Goal: Task Accomplishment & Management: Use online tool/utility

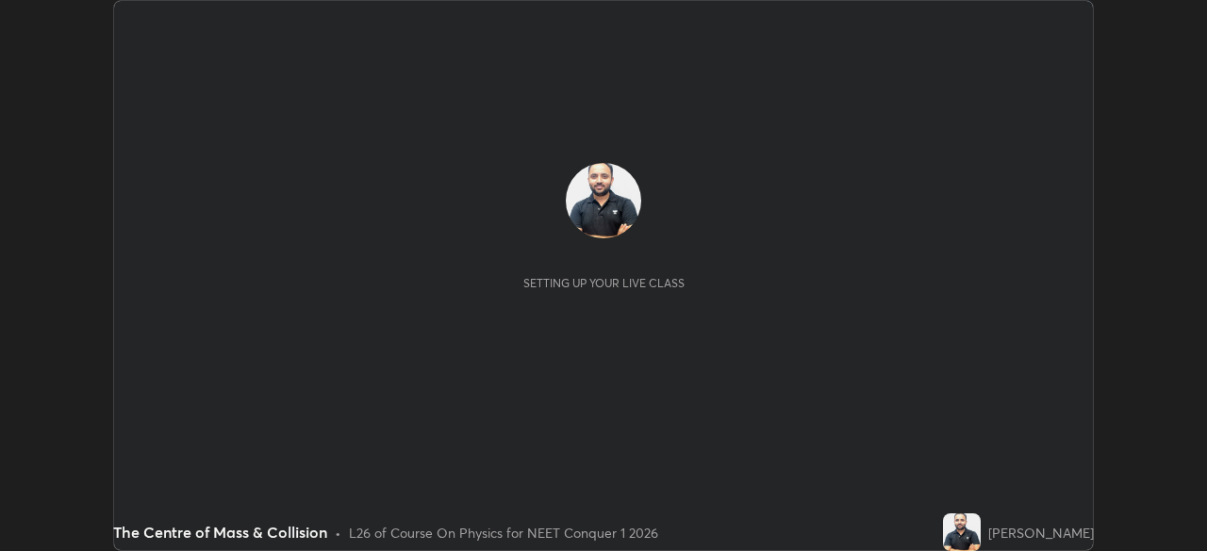
scroll to position [551, 1206]
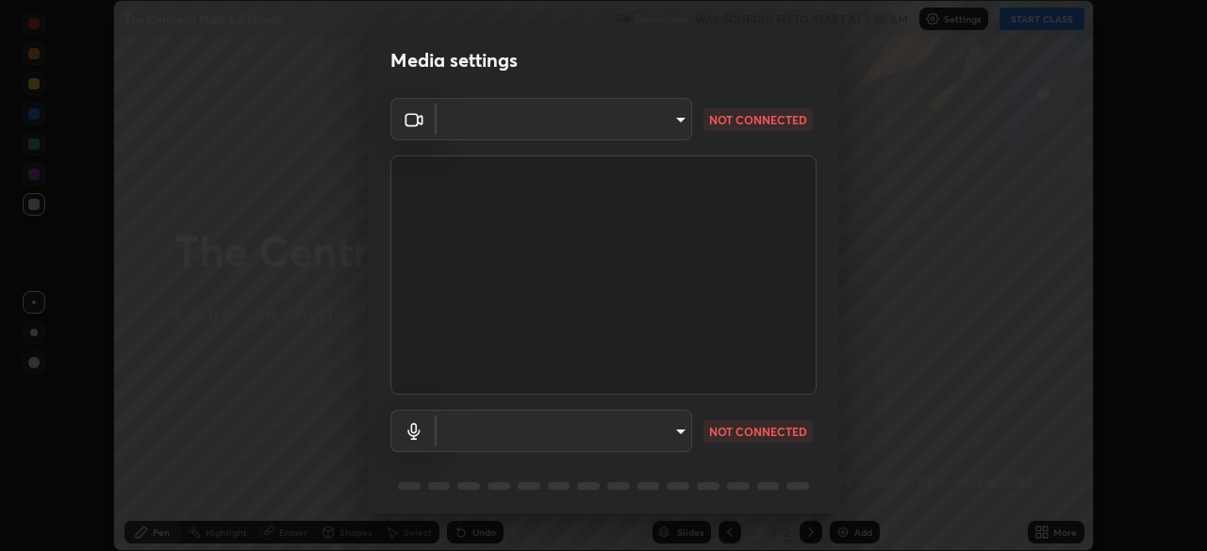
type input "97ceaaebac2d1d4ecb529c1a01e8ac353ba7857374632d61793b1c9812b1f332"
type input "bc36ce93f7dd0fad5a124689c5a6df2a6f37c0736dff020c1e35f919c27bf9e5"
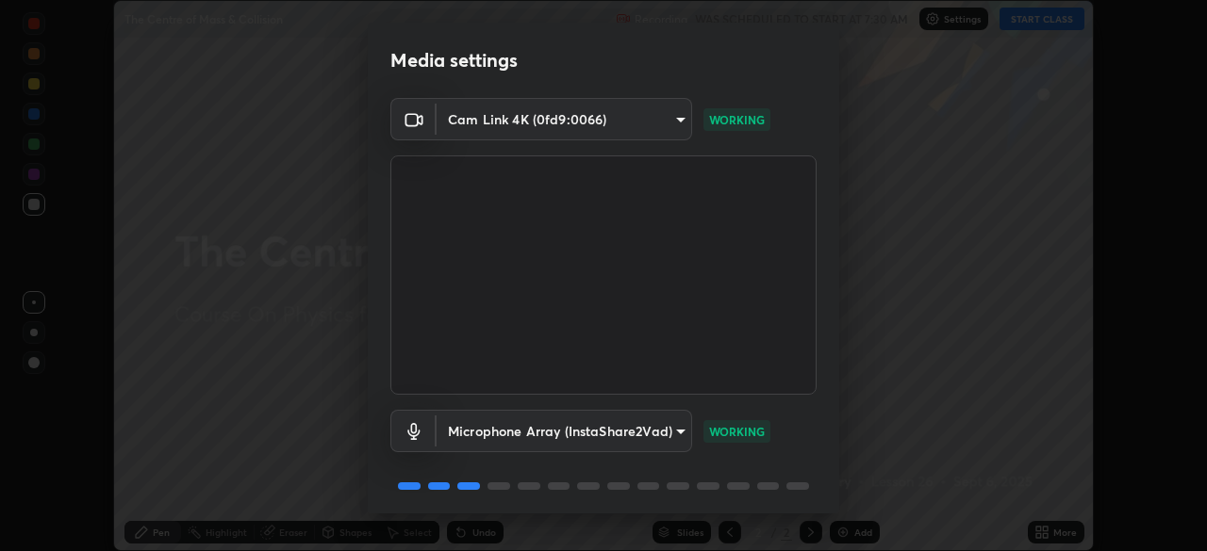
scroll to position [67, 0]
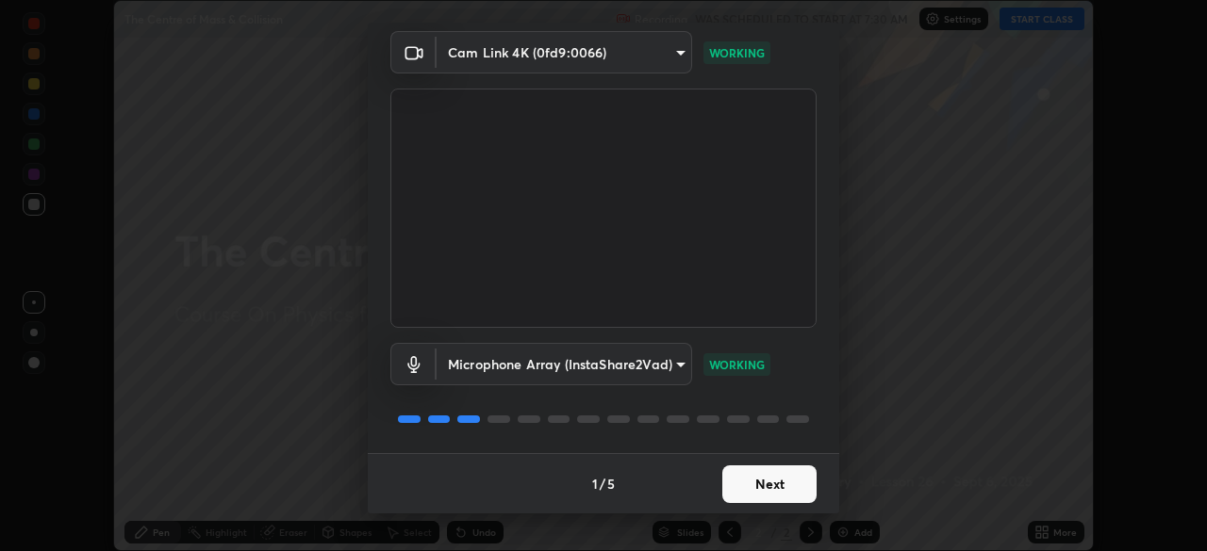
click at [777, 485] on button "Next" at bounding box center [769, 485] width 94 height 38
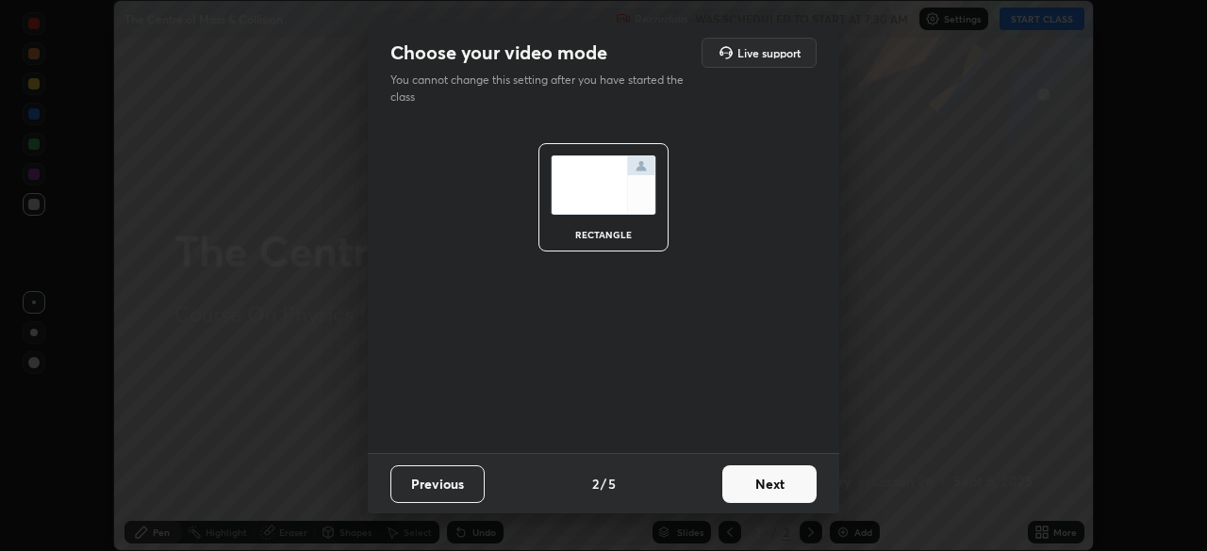
click at [770, 490] on button "Next" at bounding box center [769, 485] width 94 height 38
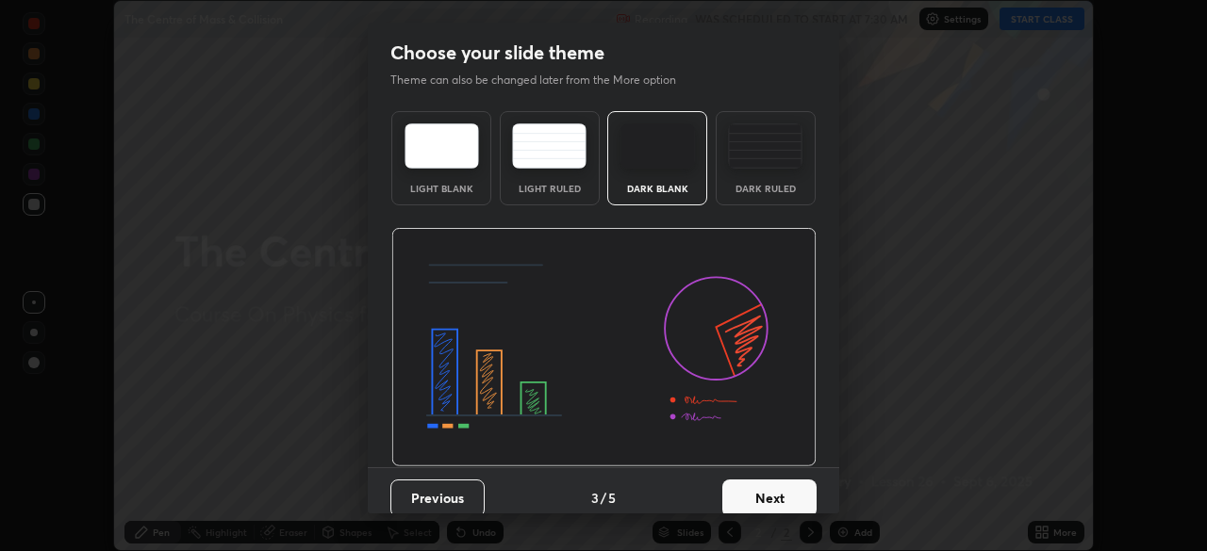
click at [769, 497] on button "Next" at bounding box center [769, 499] width 94 height 38
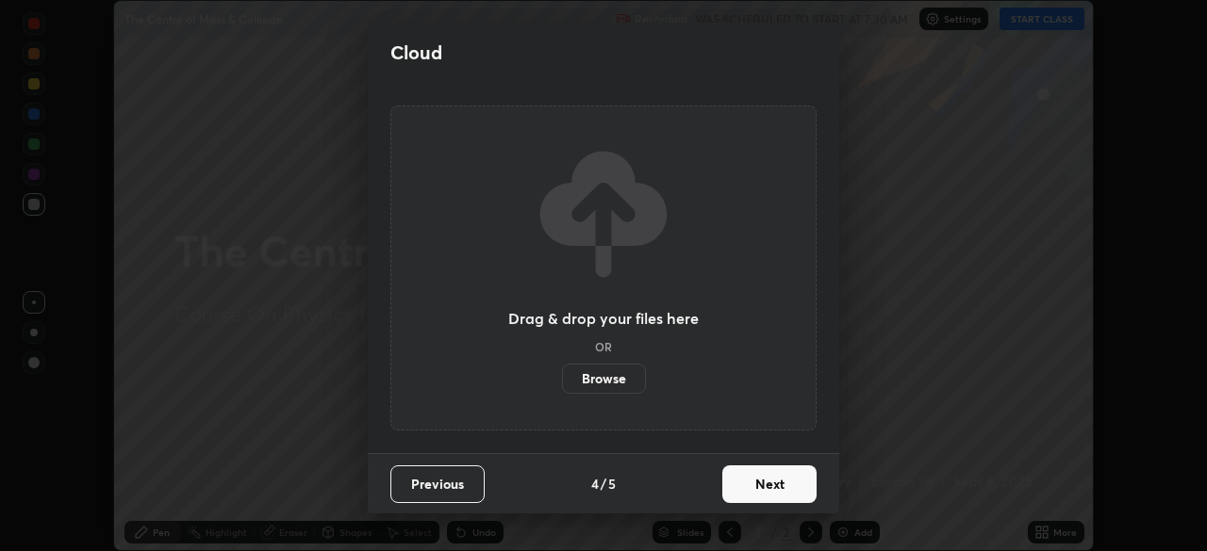
click at [780, 484] on button "Next" at bounding box center [769, 485] width 94 height 38
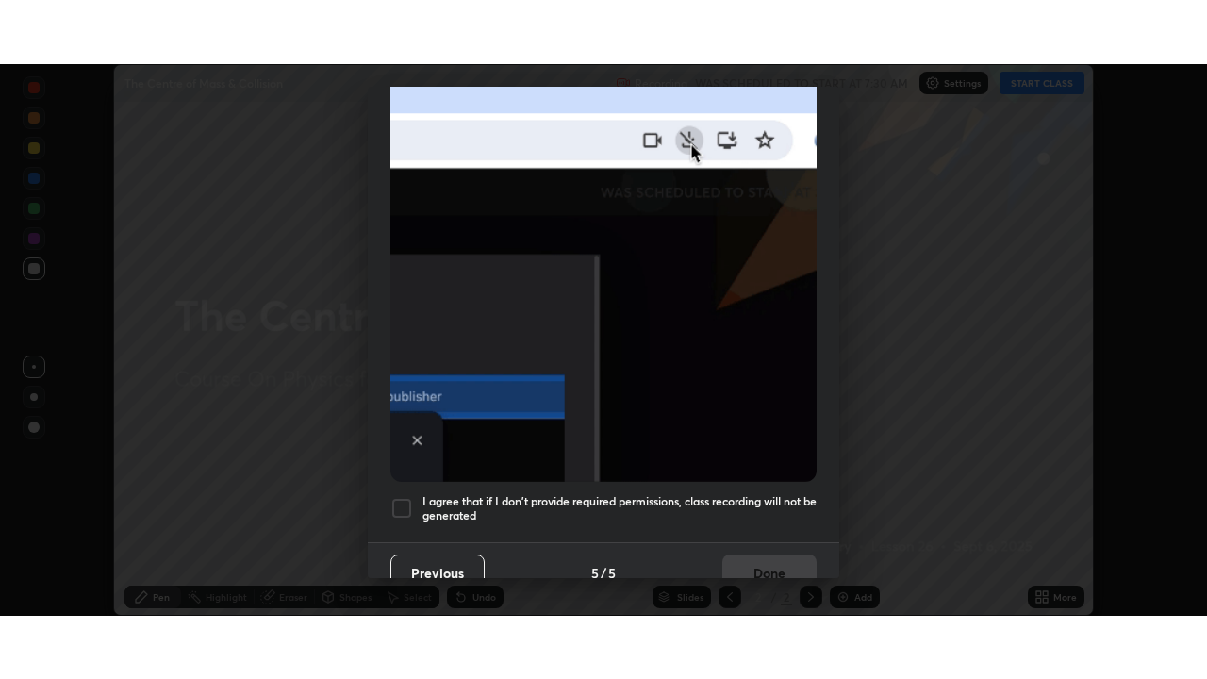
scroll to position [452, 0]
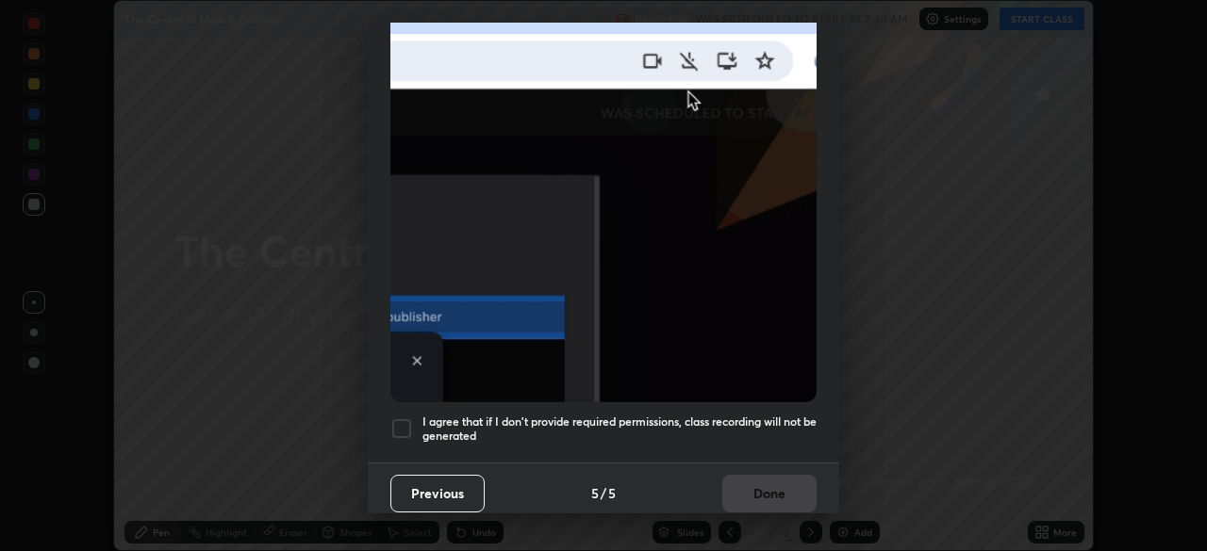
click at [399, 423] on div at bounding box center [401, 429] width 23 height 23
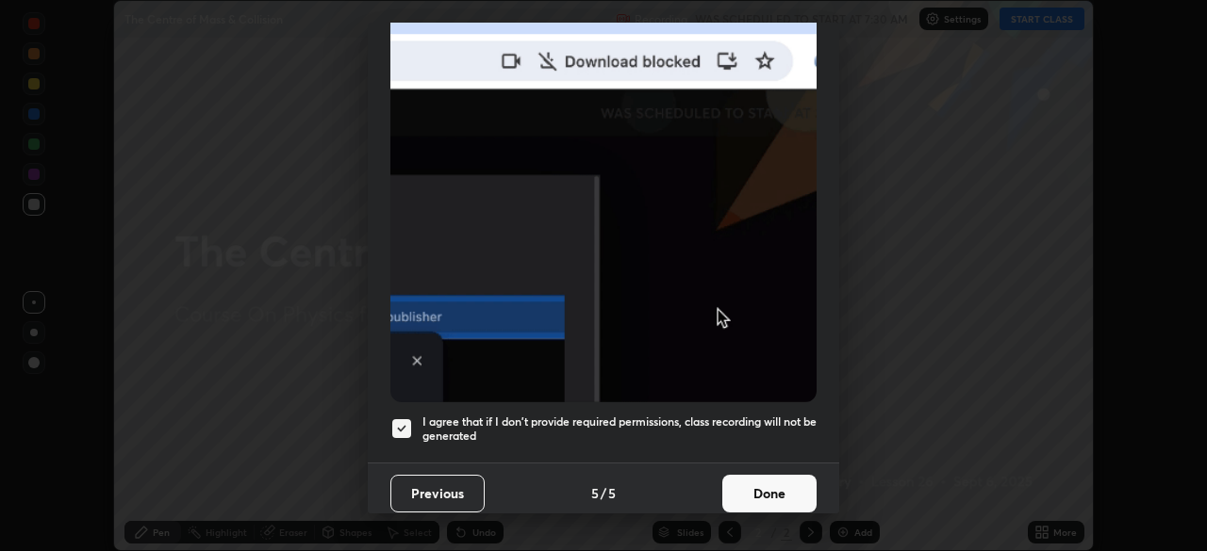
click at [759, 487] on button "Done" at bounding box center [769, 494] width 94 height 38
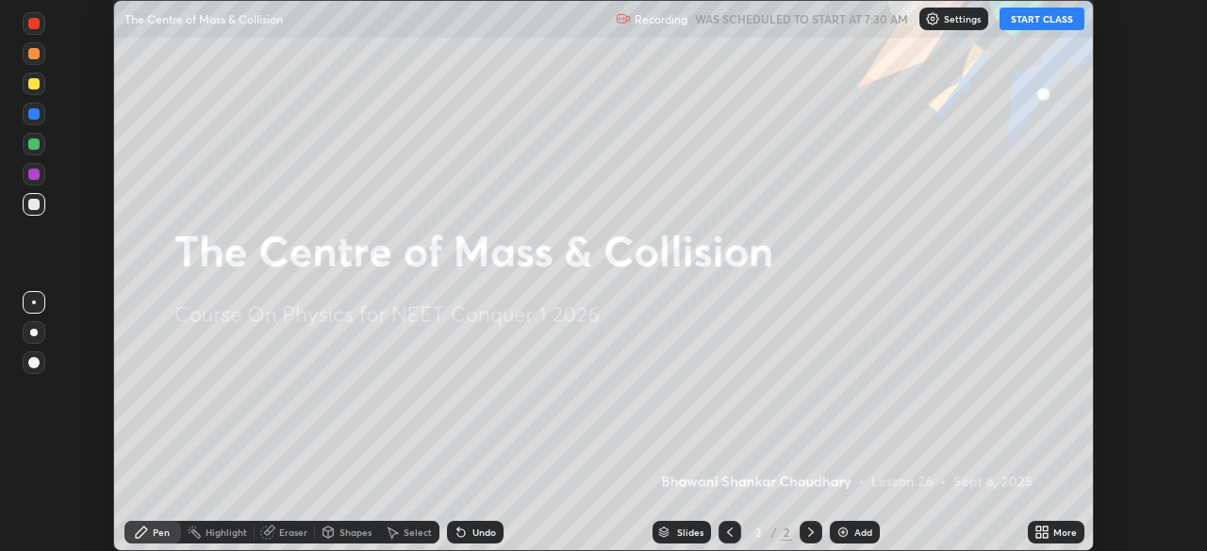
click at [1052, 531] on div "More" at bounding box center [1056, 532] width 57 height 23
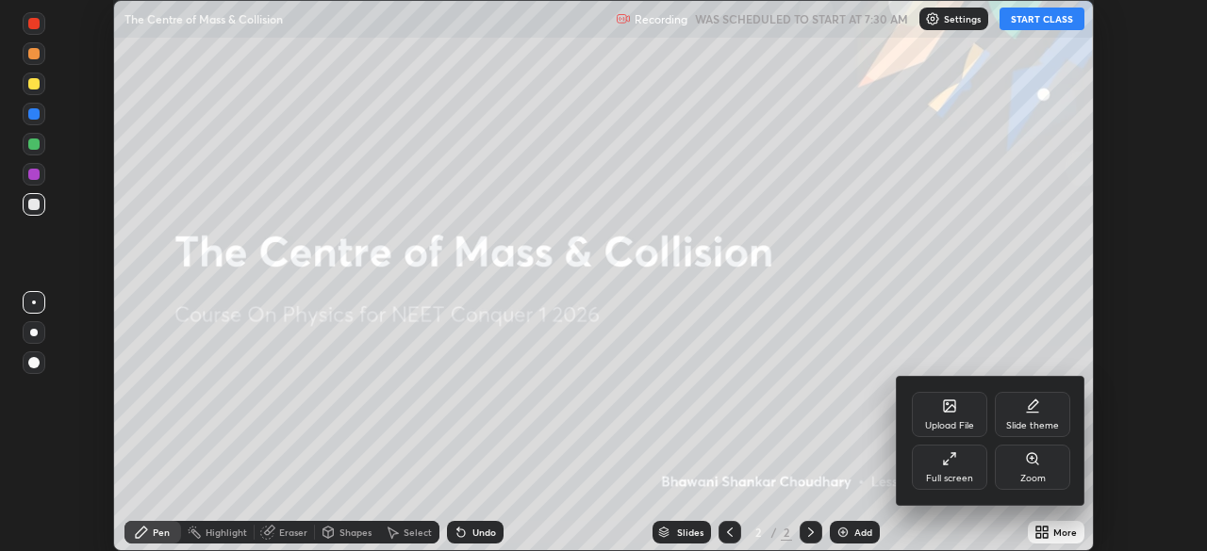
click at [1050, 528] on div at bounding box center [603, 275] width 1207 height 551
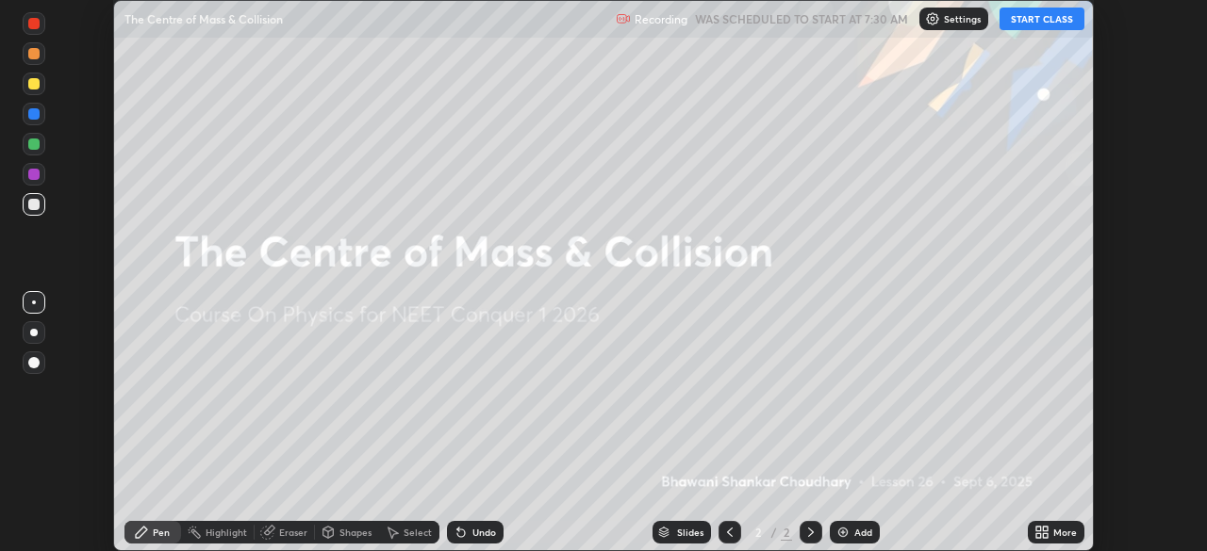
click at [1046, 533] on icon at bounding box center [1041, 532] width 15 height 15
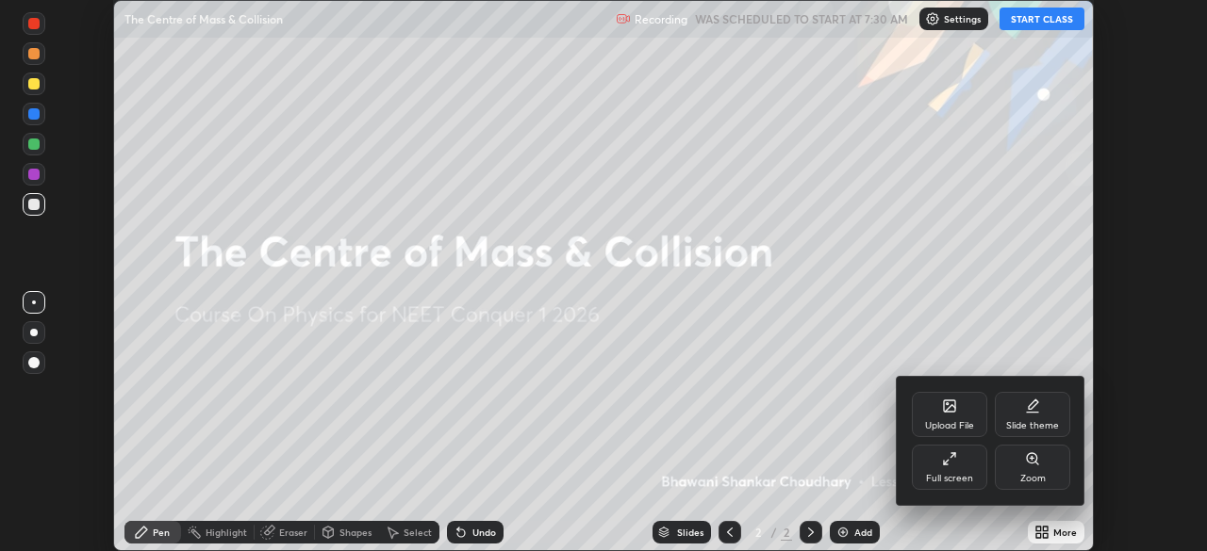
click at [954, 462] on icon at bounding box center [949, 459] width 15 height 15
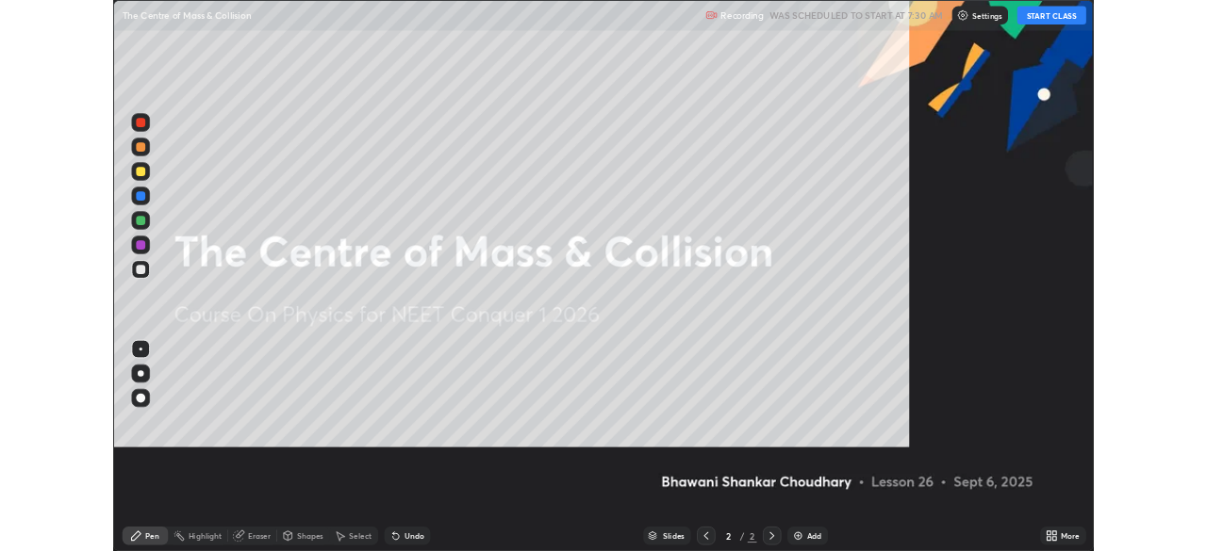
scroll to position [679, 1207]
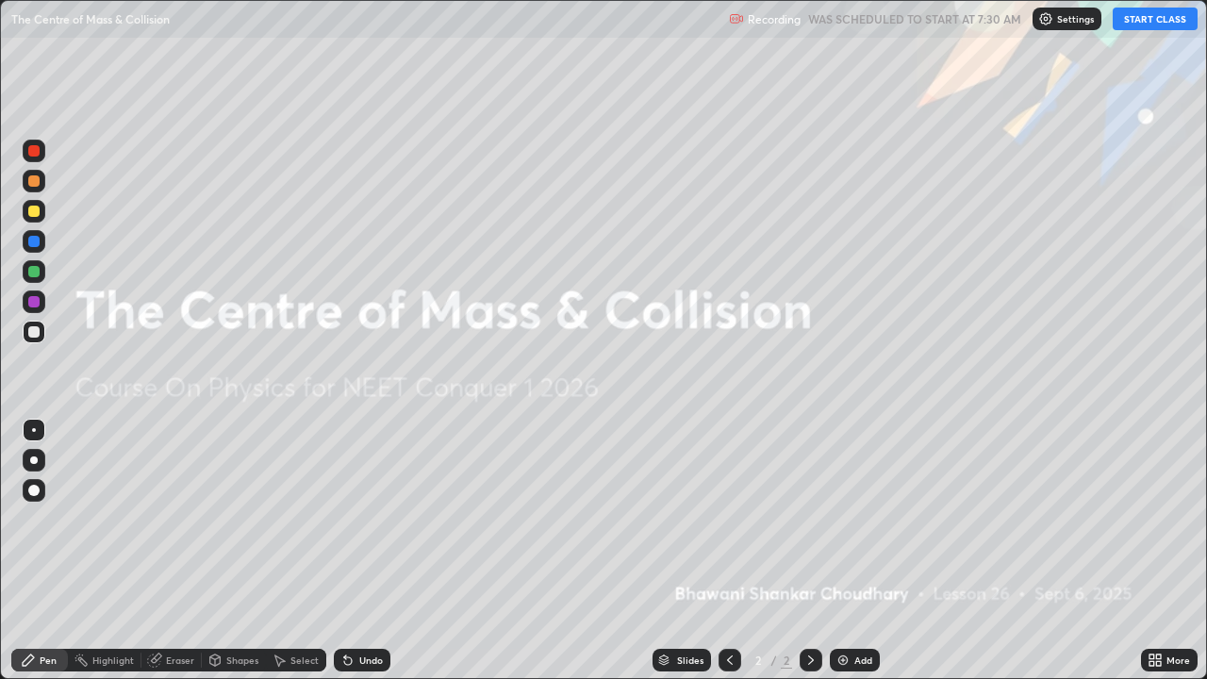
click at [1163, 21] on button "START CLASS" at bounding box center [1154, 19] width 85 height 23
click at [864, 551] on div "Add" at bounding box center [863, 659] width 18 height 9
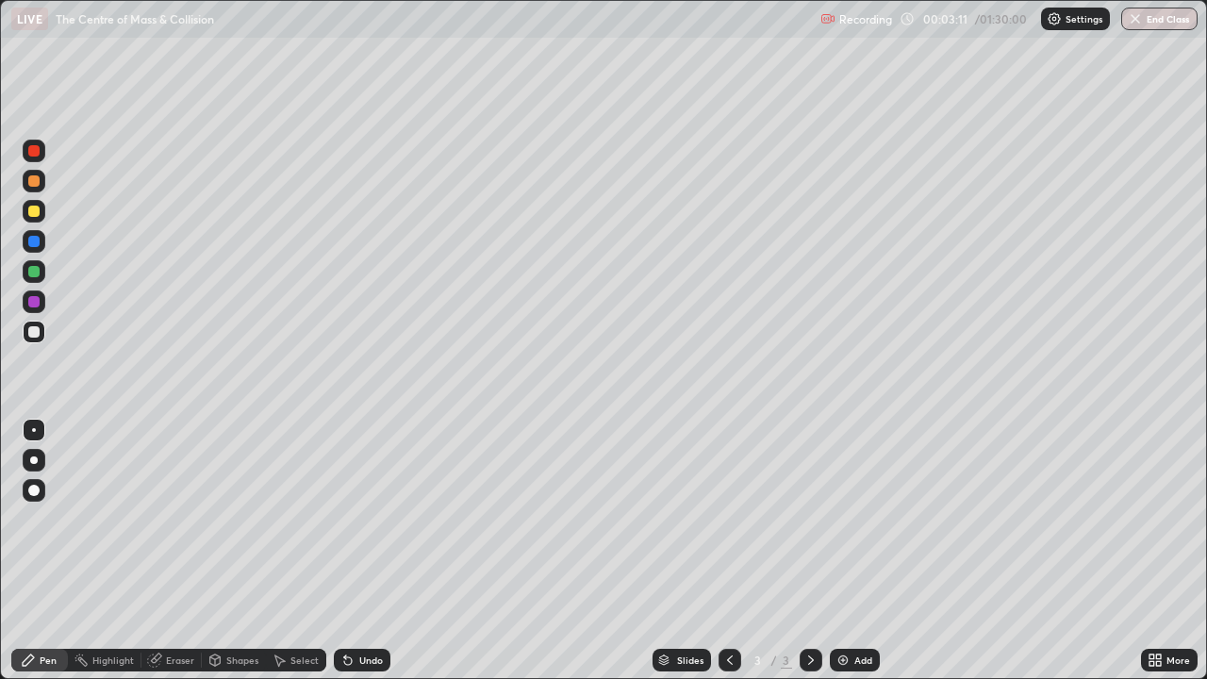
click at [856, 551] on div "Add" at bounding box center [863, 659] width 18 height 9
click at [862, 551] on div "Add" at bounding box center [863, 659] width 18 height 9
click at [362, 551] on div "Undo" at bounding box center [371, 659] width 24 height 9
click at [368, 551] on div "Undo" at bounding box center [362, 660] width 57 height 23
click at [736, 551] on div at bounding box center [729, 660] width 23 height 23
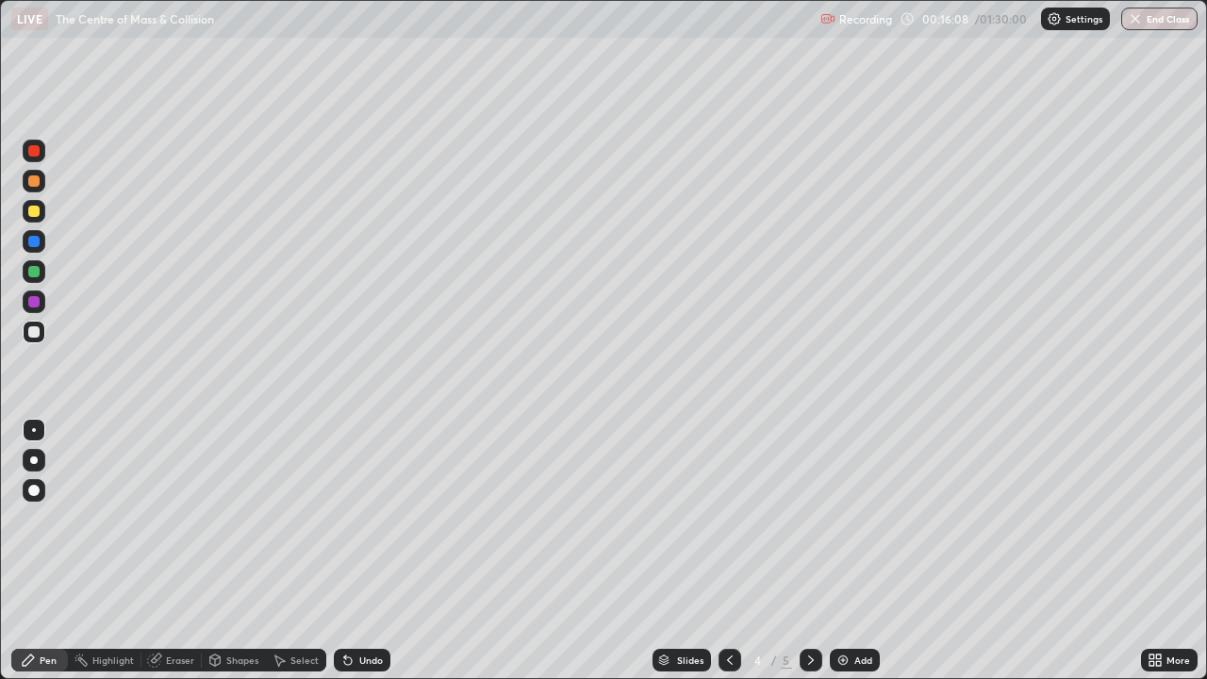
click at [810, 551] on icon at bounding box center [810, 659] width 15 height 15
click at [856, 551] on div "Add" at bounding box center [863, 659] width 18 height 9
click at [849, 551] on div "Add" at bounding box center [855, 660] width 50 height 23
click at [855, 551] on div "Add" at bounding box center [863, 659] width 18 height 9
click at [367, 551] on div "Undo" at bounding box center [371, 659] width 24 height 9
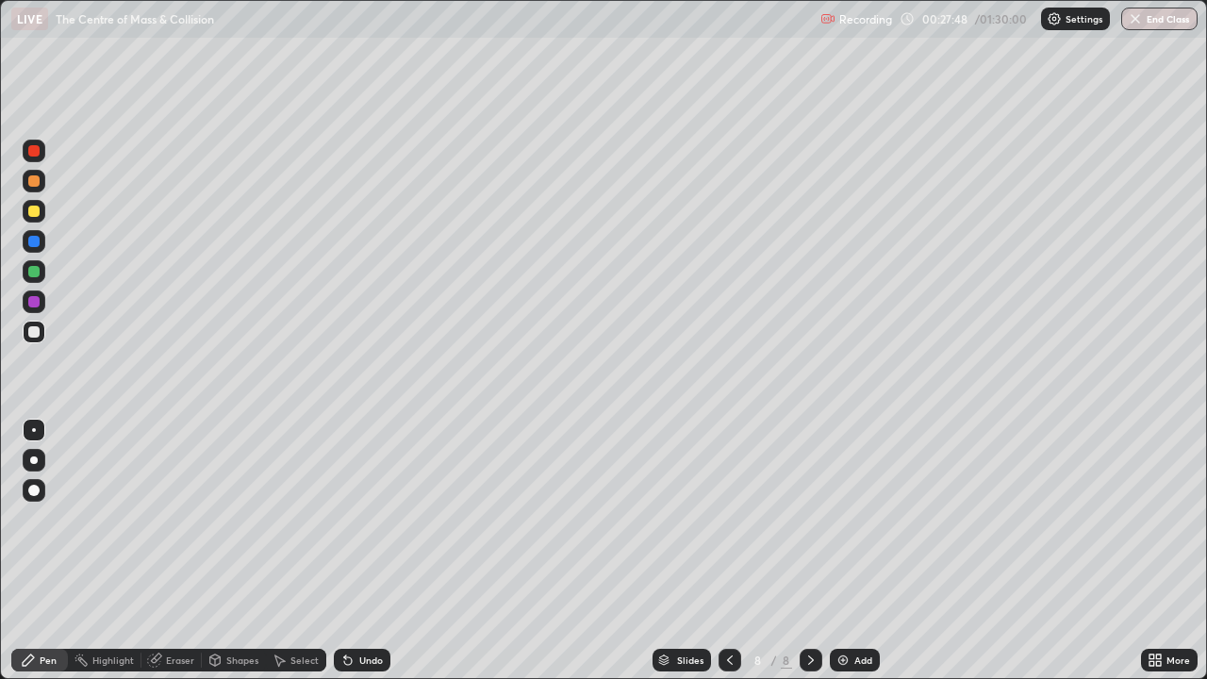
click at [366, 551] on div "Undo" at bounding box center [371, 659] width 24 height 9
click at [367, 551] on div "Undo" at bounding box center [371, 659] width 24 height 9
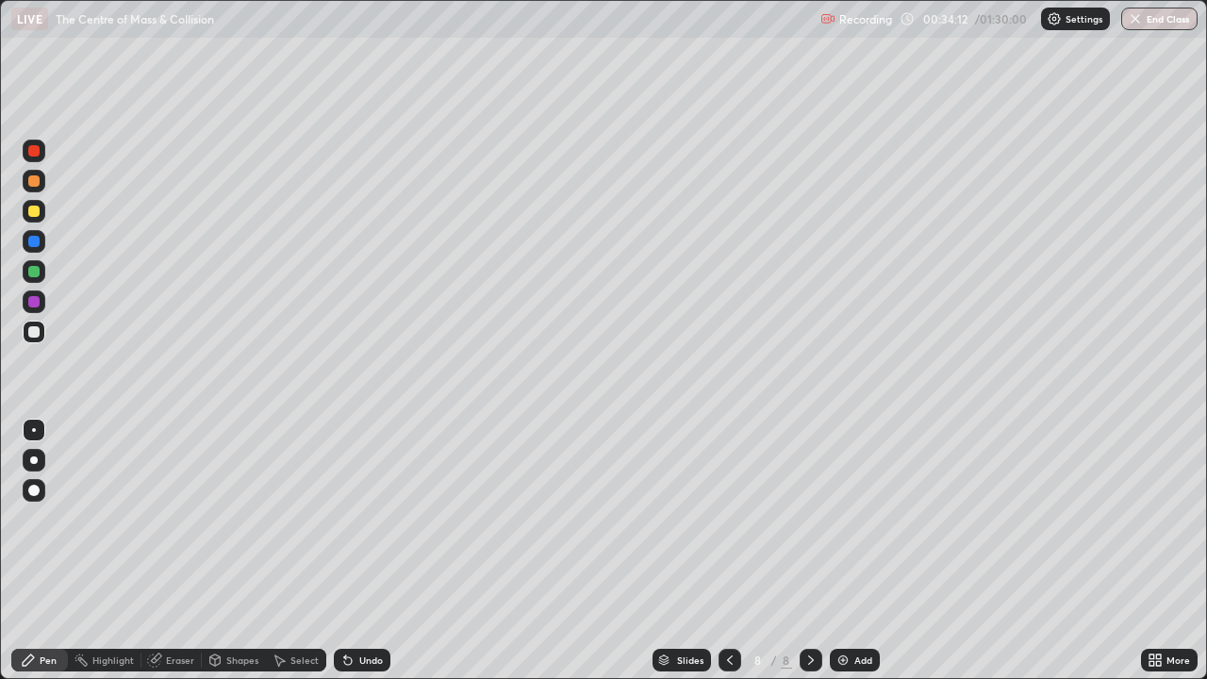
click at [866, 551] on div "Add" at bounding box center [863, 659] width 18 height 9
click at [854, 551] on div "Add" at bounding box center [863, 659] width 18 height 9
click at [175, 551] on div "Eraser" at bounding box center [180, 659] width 28 height 9
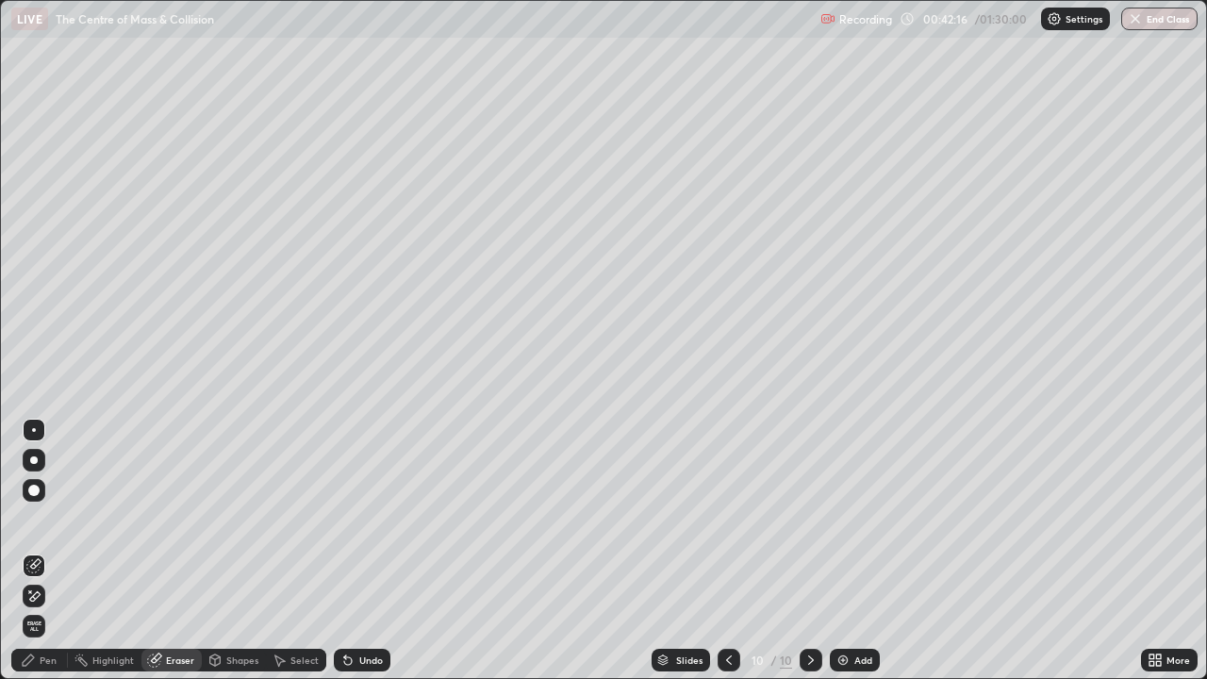
click at [36, 551] on div "Pen" at bounding box center [39, 660] width 57 height 23
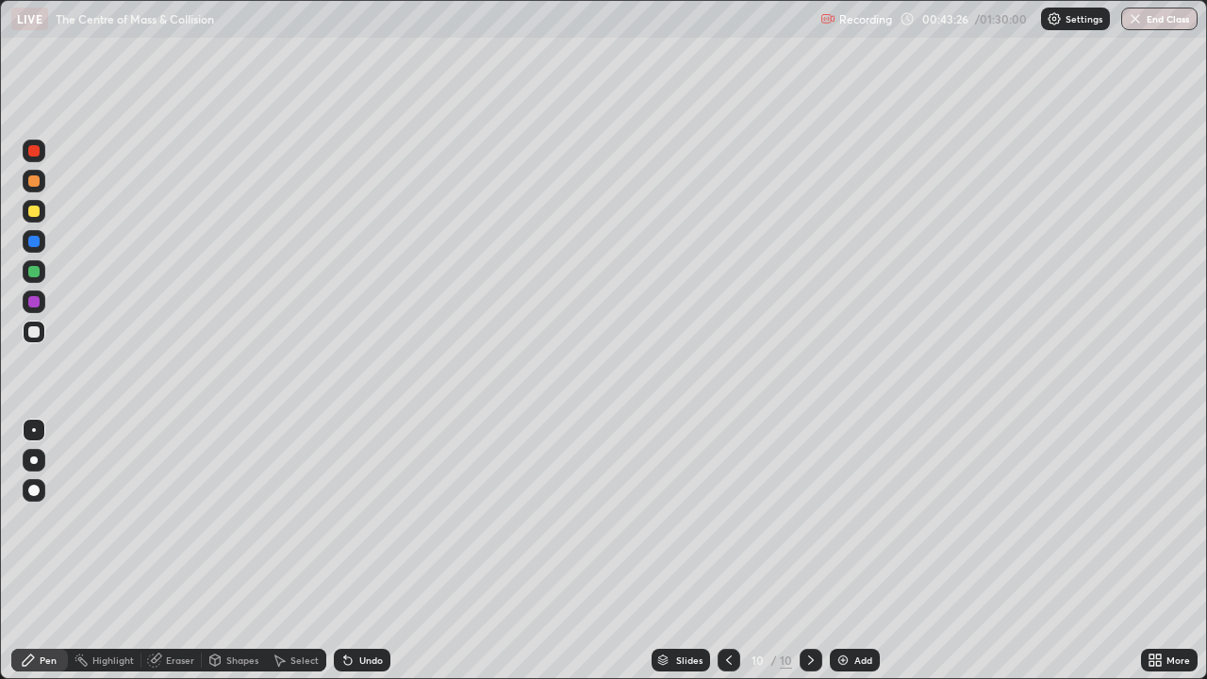
click at [845, 551] on img at bounding box center [842, 659] width 15 height 15
click at [864, 551] on div "Add" at bounding box center [863, 659] width 18 height 9
click at [848, 551] on div "Add" at bounding box center [855, 660] width 50 height 23
click at [193, 551] on div "Eraser" at bounding box center [171, 660] width 60 height 23
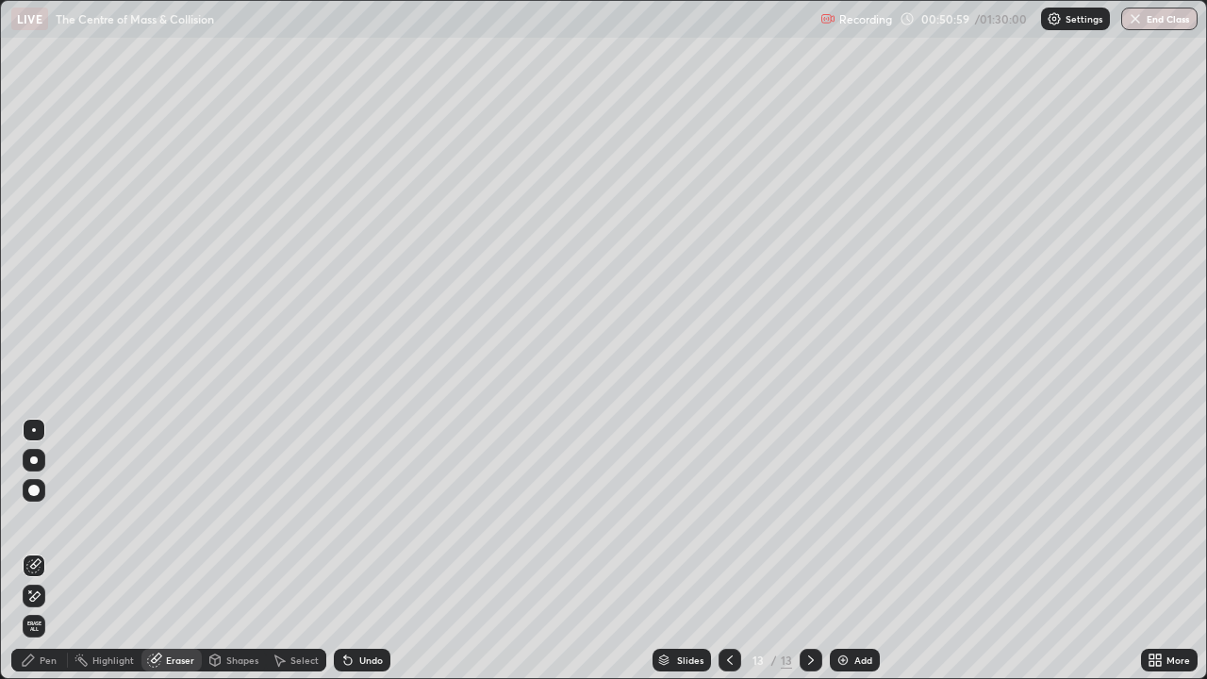
click at [53, 551] on div "Pen" at bounding box center [48, 659] width 17 height 9
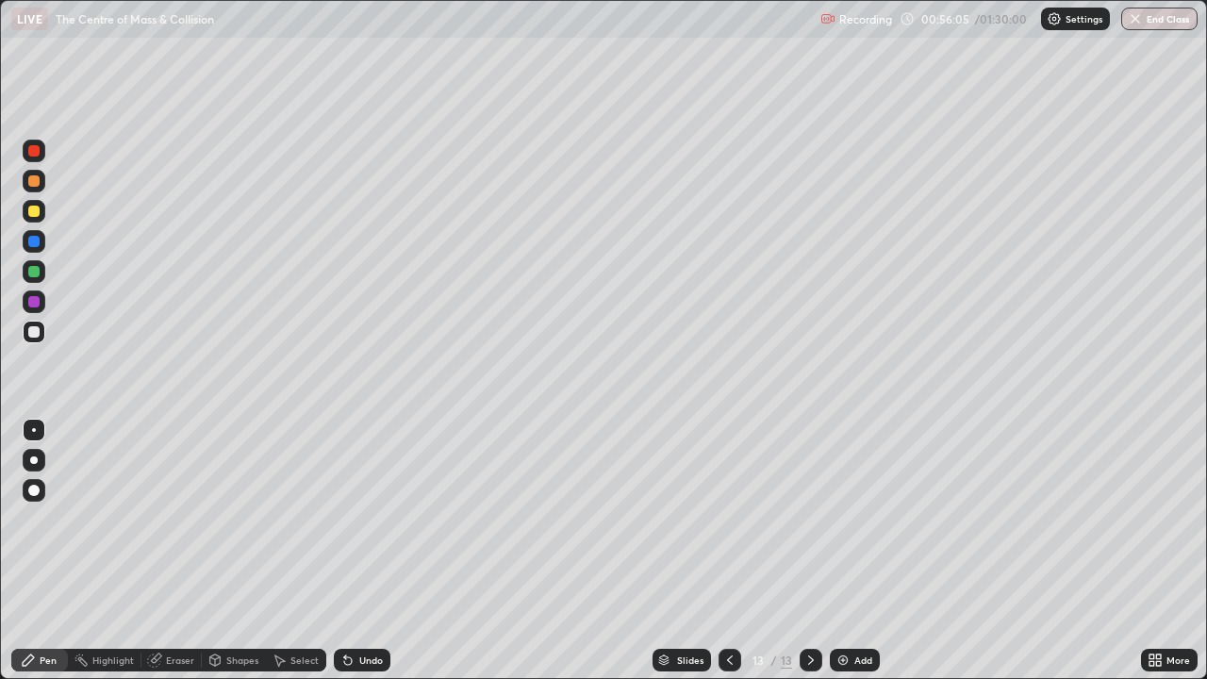
click at [870, 551] on div "Add" at bounding box center [863, 659] width 18 height 9
click at [857, 551] on div "Add" at bounding box center [863, 659] width 18 height 9
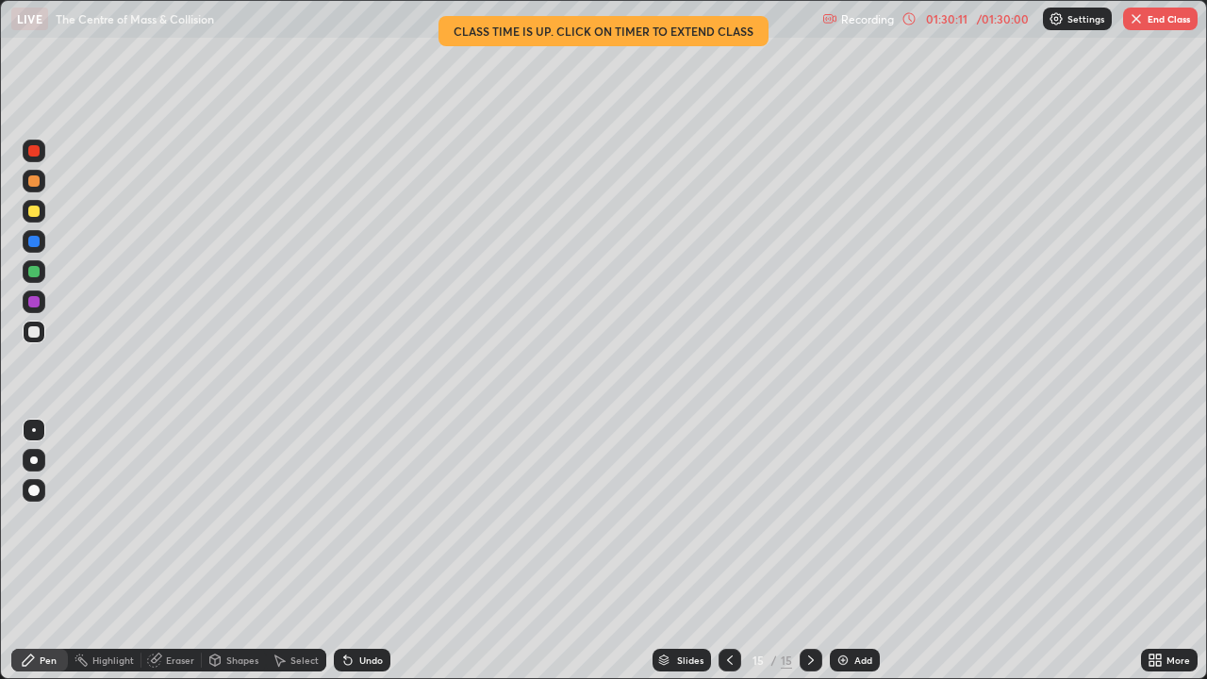
click at [1164, 16] on button "End Class" at bounding box center [1160, 19] width 74 height 23
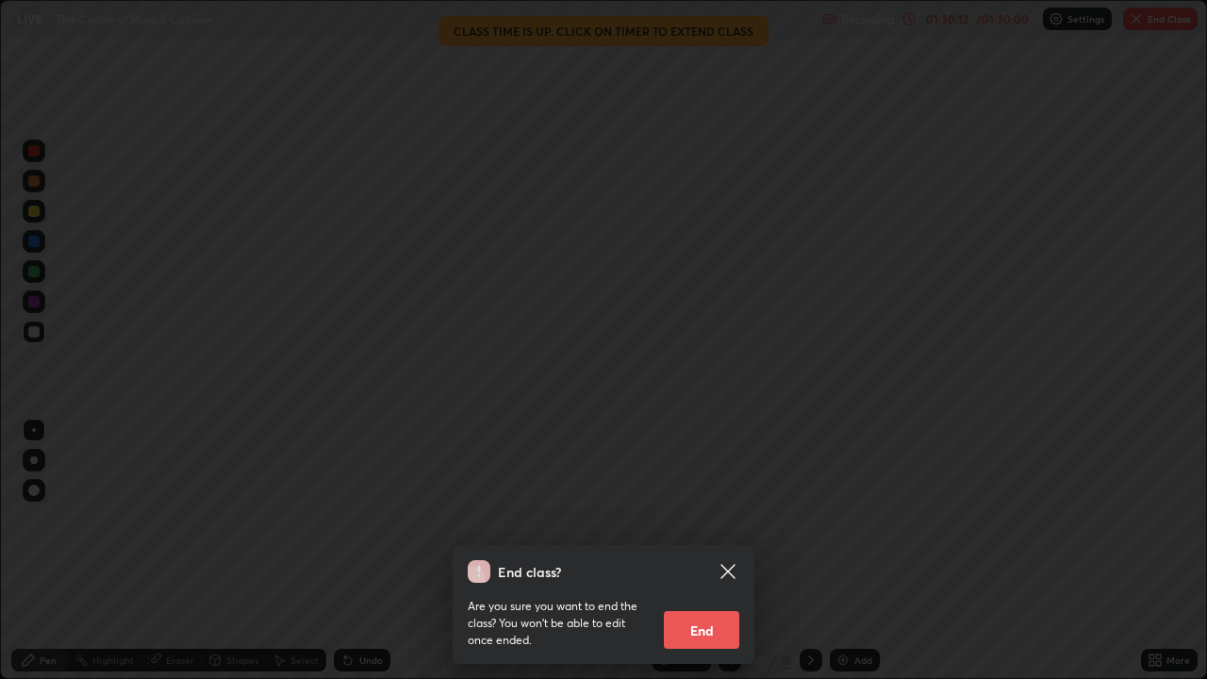
click at [693, 551] on button "End" at bounding box center [701, 630] width 75 height 38
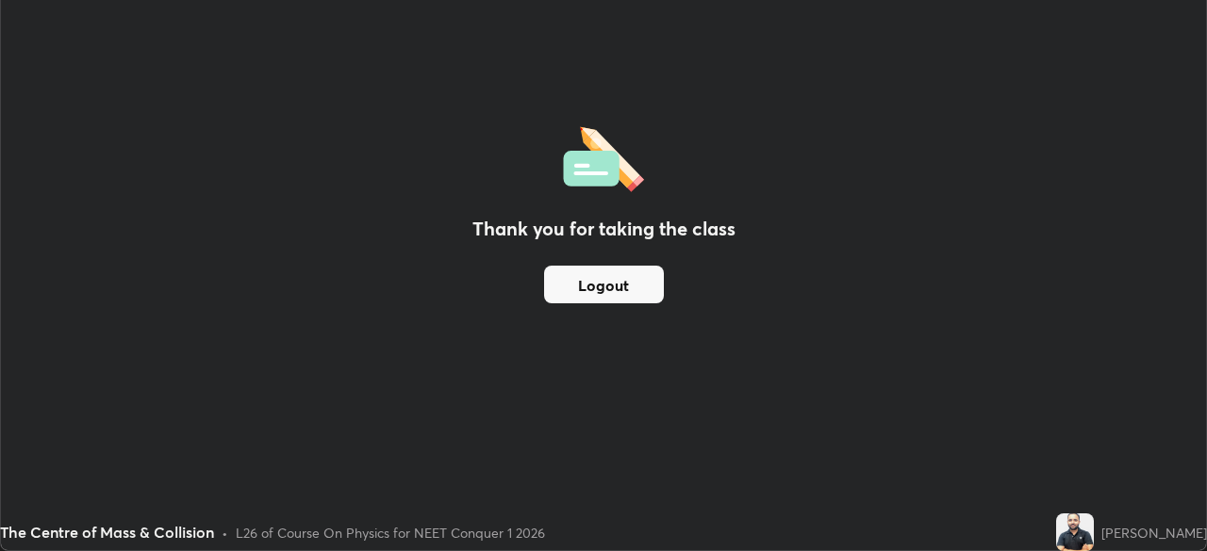
scroll to position [93721, 93066]
